Goal: Information Seeking & Learning: Learn about a topic

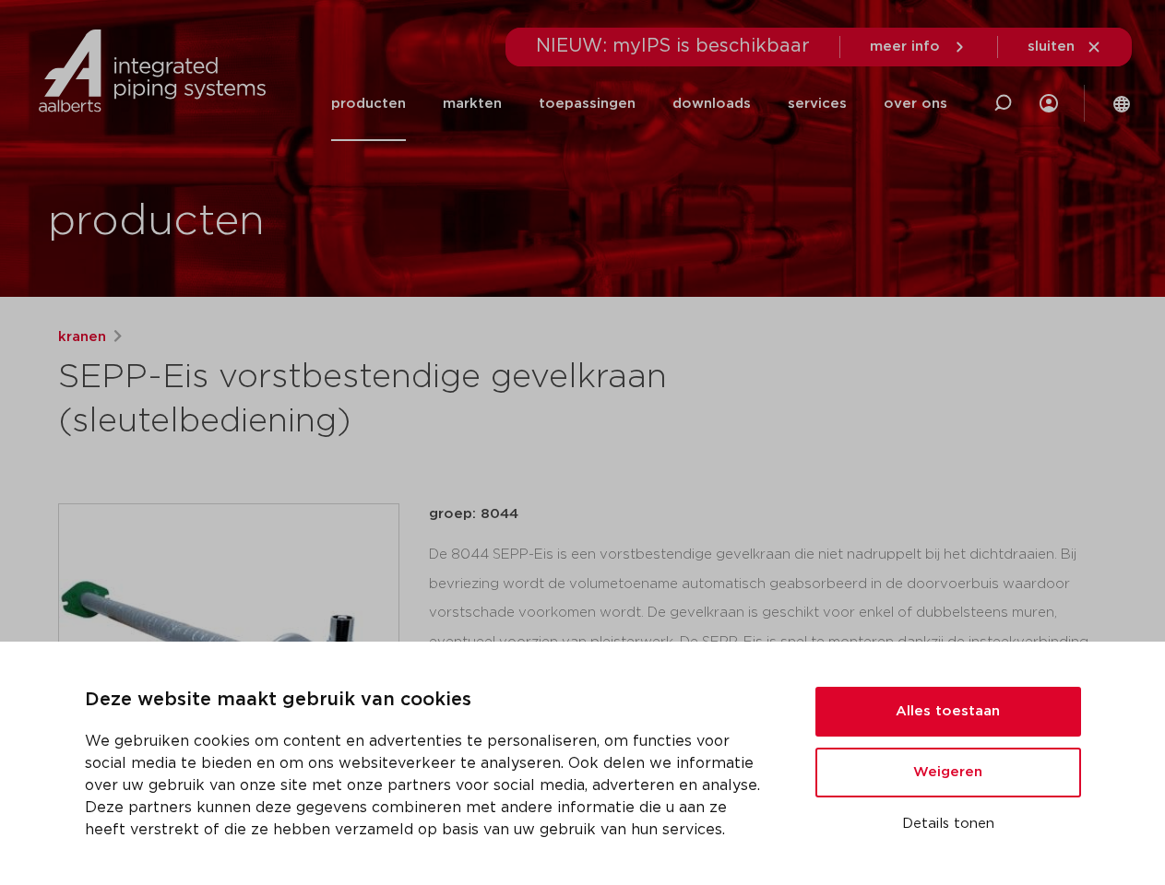
click at [582, 443] on h1 "SEPP-Eis vorstbestendige gevelkraan (sleutelbediening)" at bounding box center [404, 400] width 693 height 89
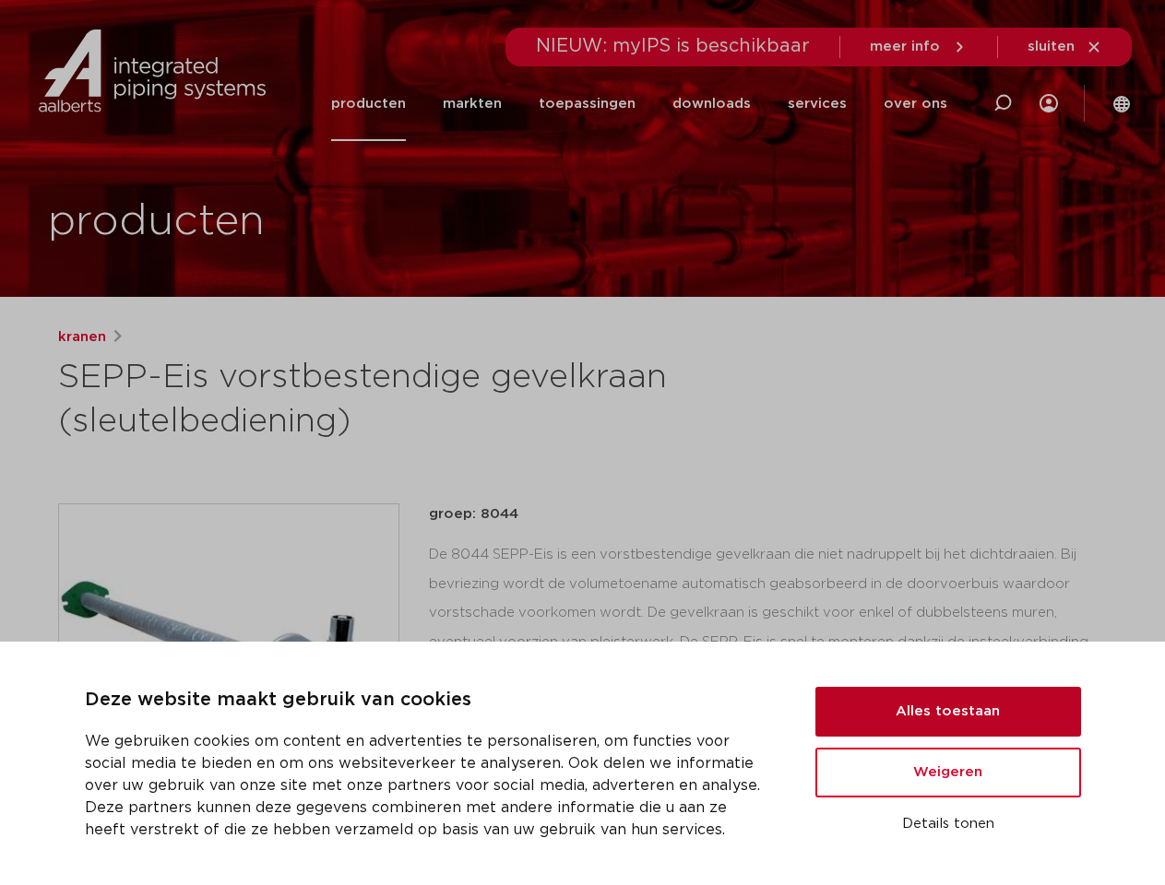
click at [948, 712] on button "Alles toestaan" at bounding box center [948, 712] width 266 height 50
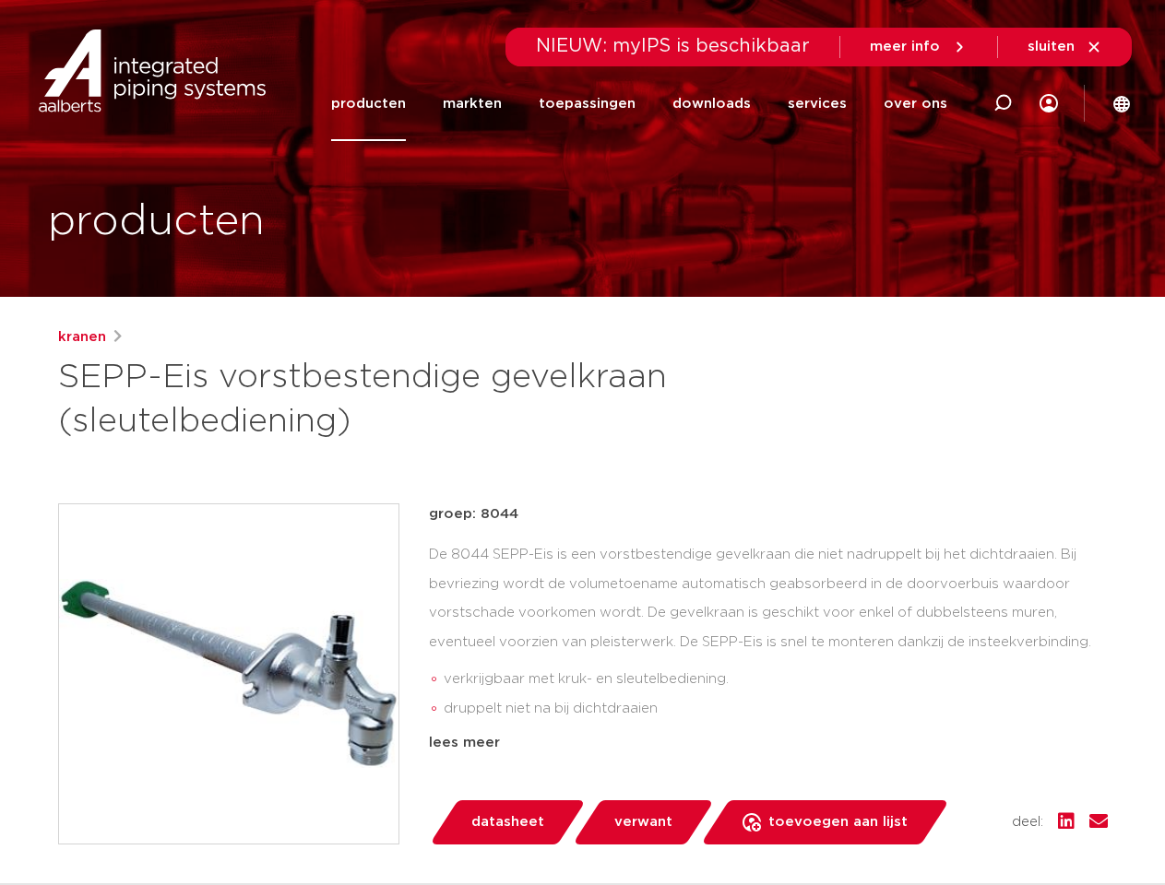
click at [948, 773] on div "groep: 8044 De 8044 SEPP-Eis is een vorstbestendige gevelkraan die niet nadrupp…" at bounding box center [768, 673] width 679 height 341
click at [948, 824] on div "datasheet verwant toevoegen aan lijst opslaan in my IPS verwijder uit lijst" at bounding box center [776, 822] width 664 height 44
click at [648, 103] on li "toepassingen" at bounding box center [587, 103] width 134 height 75
click at [1002, 103] on icon at bounding box center [1002, 103] width 22 height 22
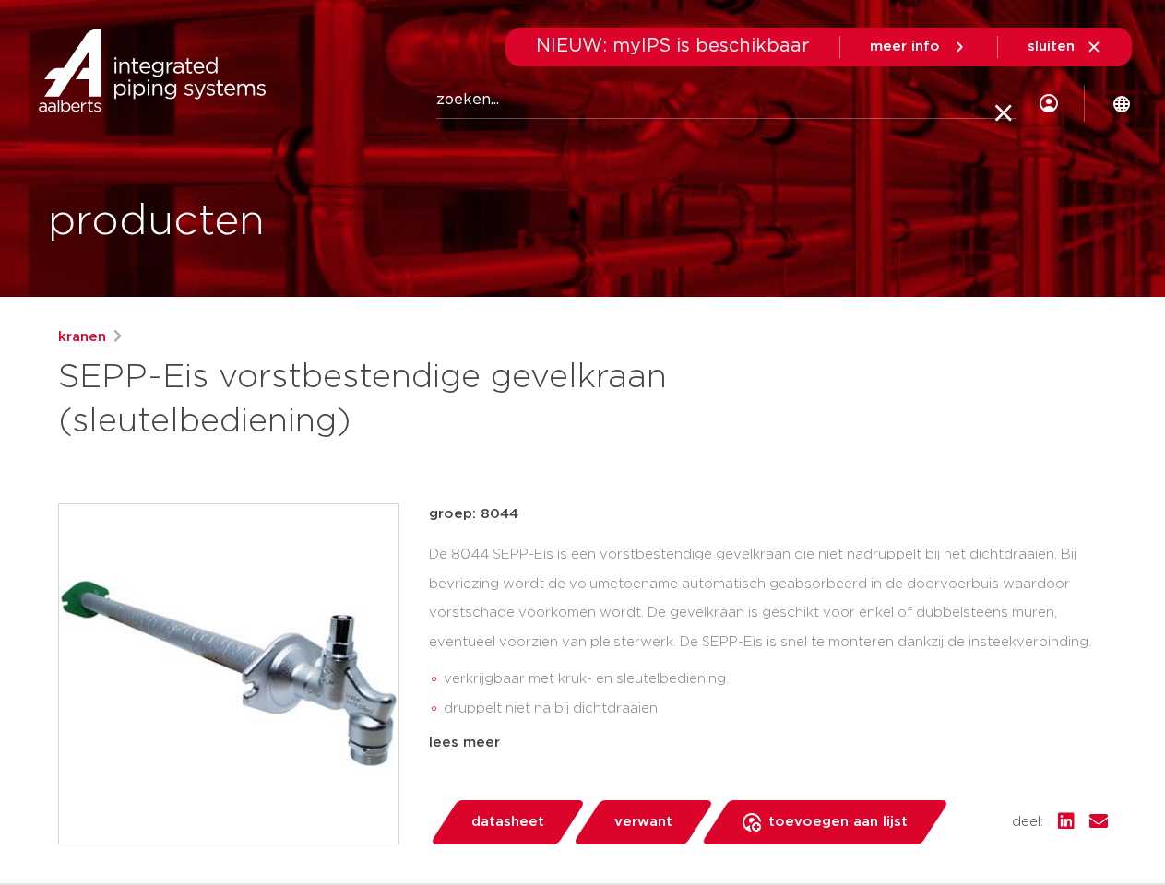
click at [1065, 47] on span "sluiten" at bounding box center [1050, 47] width 47 height 14
